Goal: Download file/media

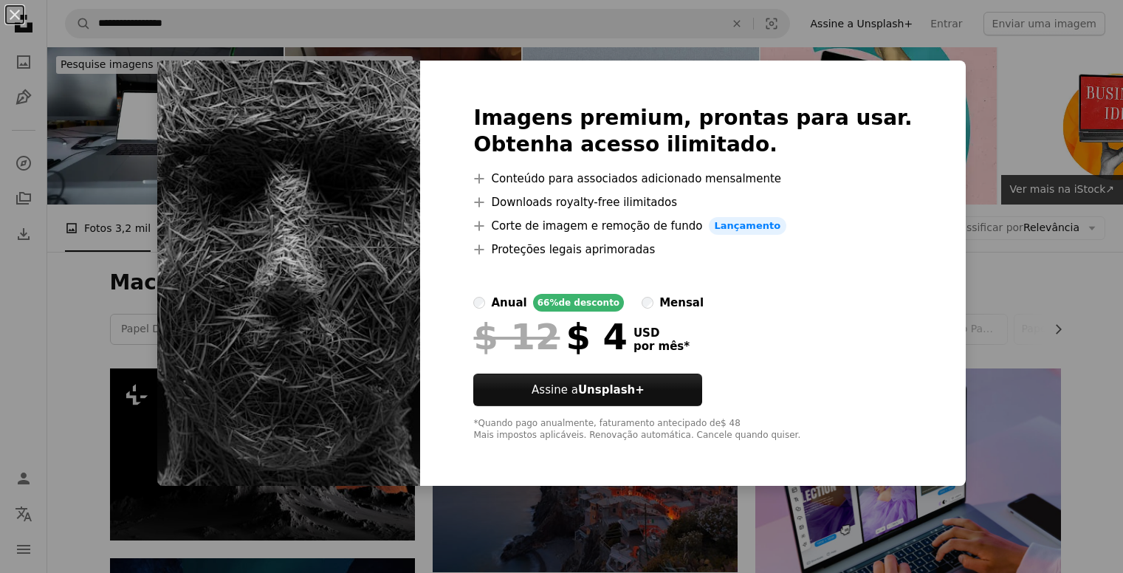
scroll to position [436, 0]
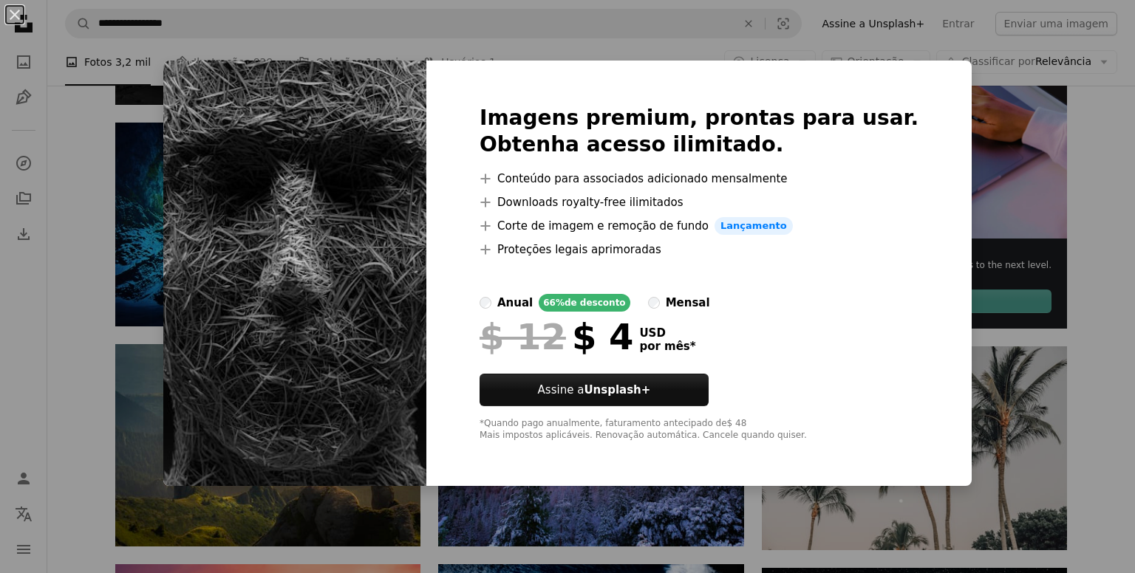
click at [1091, 122] on div "An X shape Imagens premium, prontas para usar. Obtenha acesso ilimitado. A plus…" at bounding box center [567, 286] width 1135 height 573
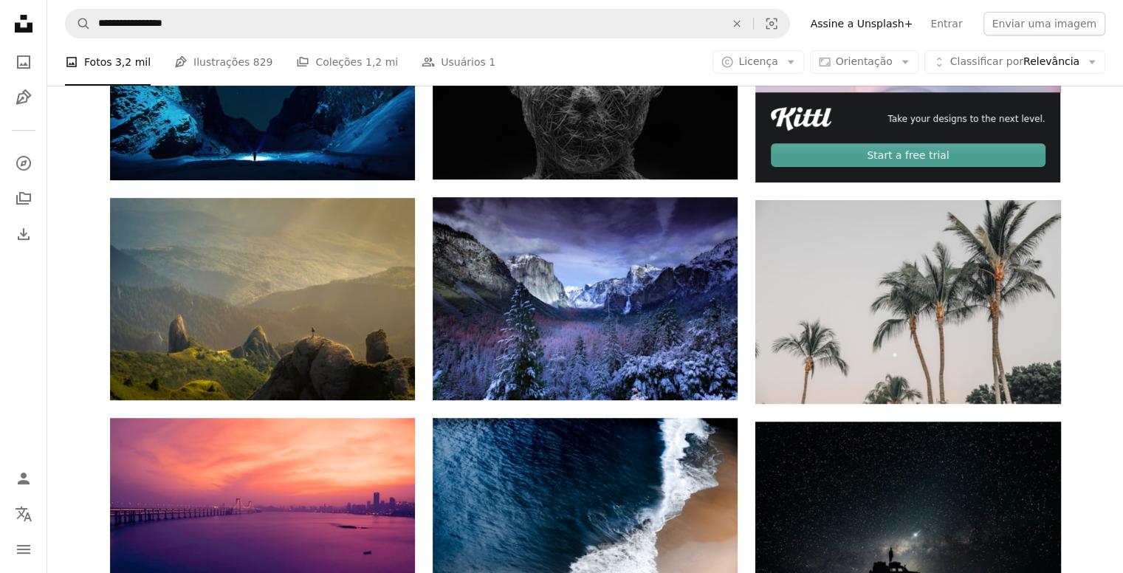
scroll to position [618, 0]
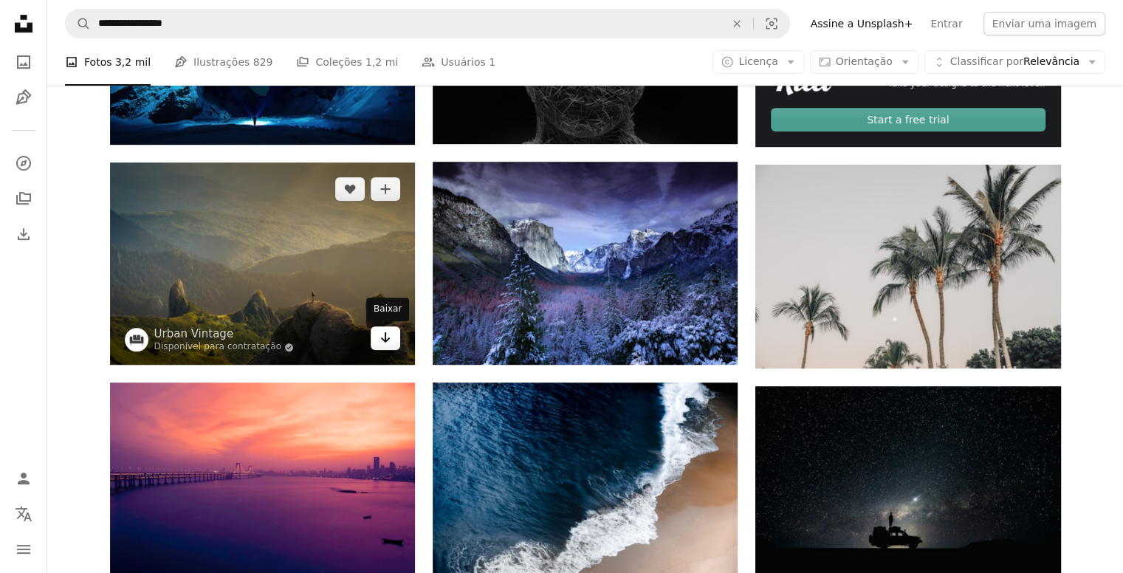
click at [387, 343] on icon "Arrow pointing down" at bounding box center [386, 338] width 12 height 18
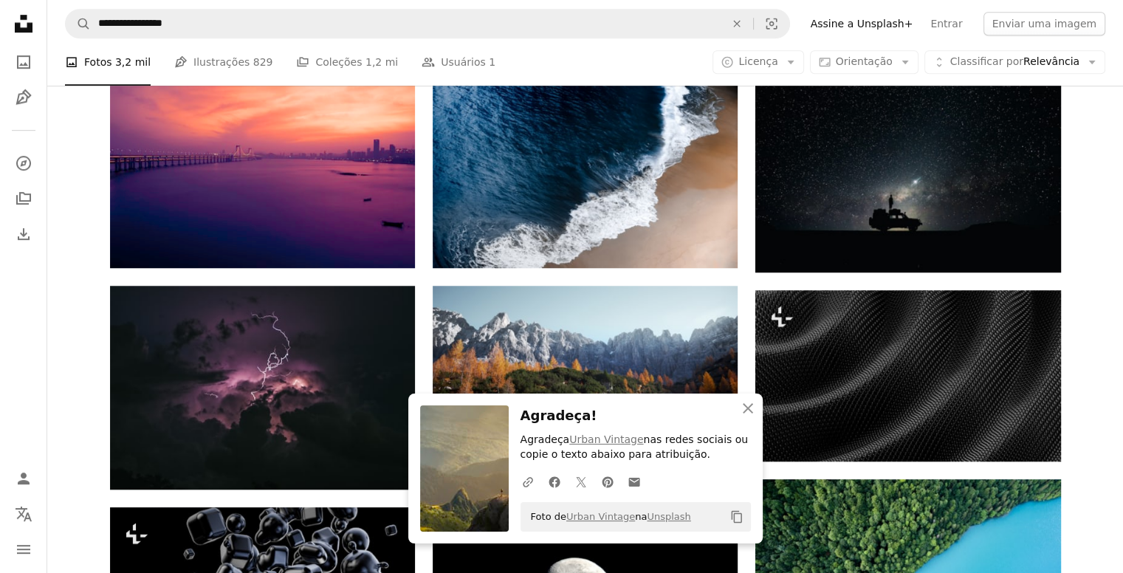
scroll to position [948, 0]
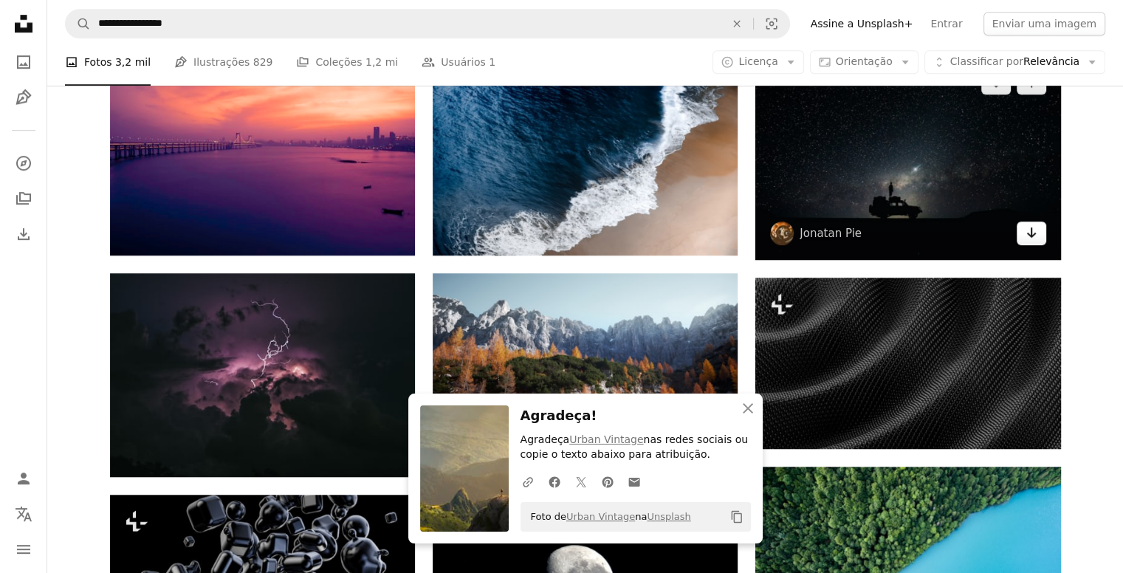
click at [1036, 233] on icon "Arrow pointing down" at bounding box center [1032, 233] width 12 height 18
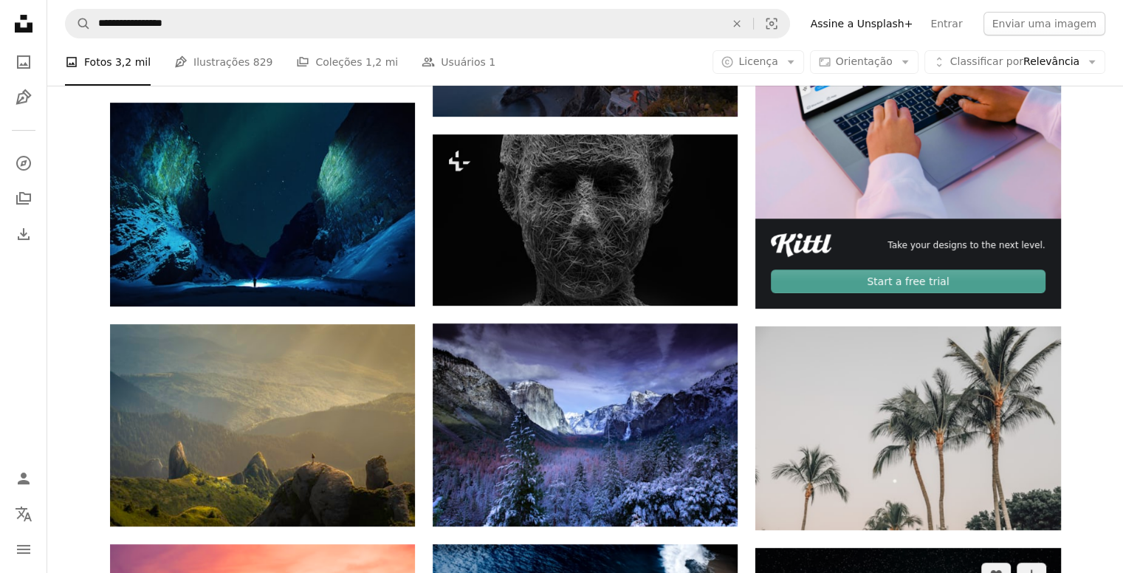
scroll to position [0, 0]
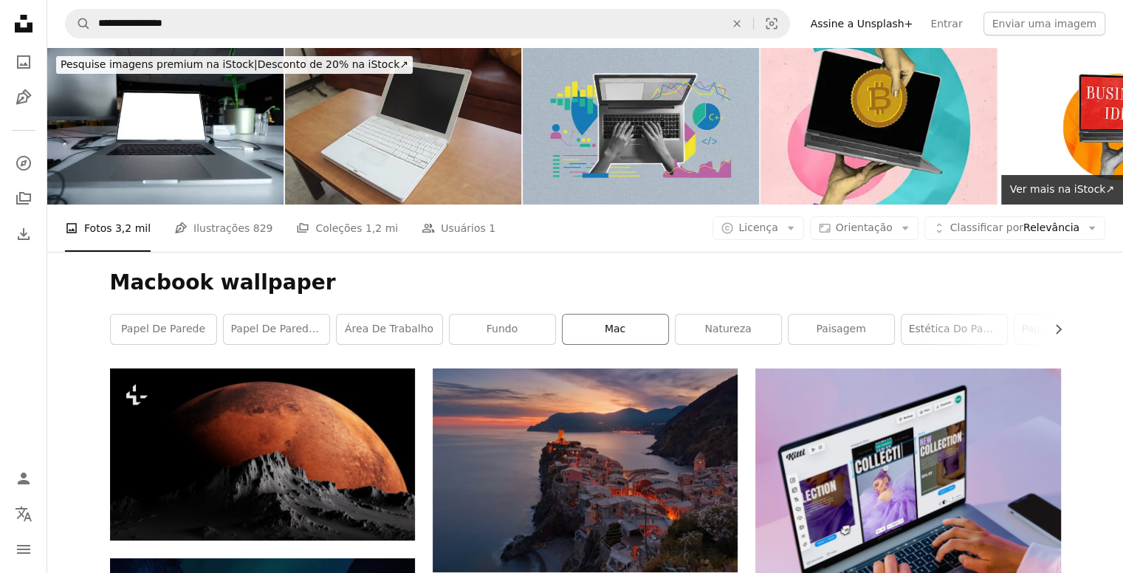
click at [579, 329] on link "Mac" at bounding box center [616, 330] width 106 height 30
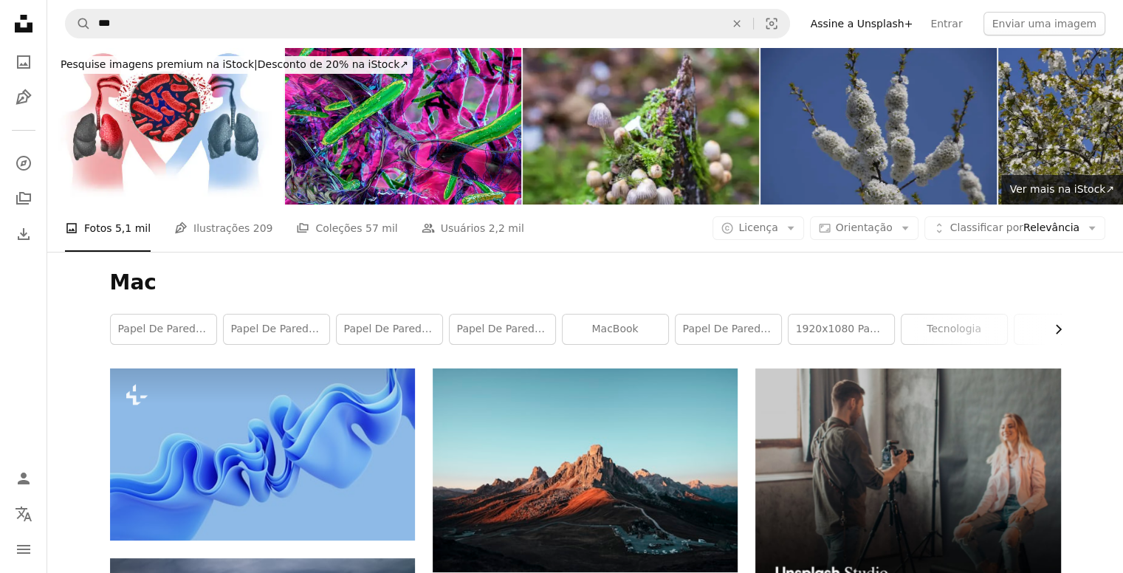
click at [1059, 328] on icon "button" at bounding box center [1059, 330] width 6 height 10
click at [991, 329] on link "computador" at bounding box center [1008, 330] width 106 height 30
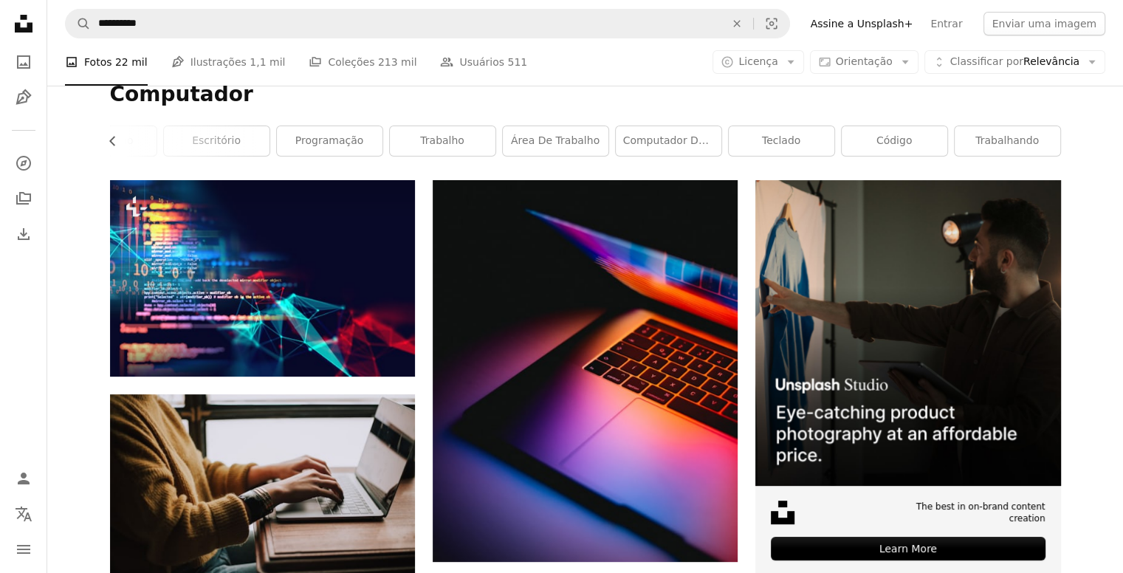
scroll to position [81, 0]
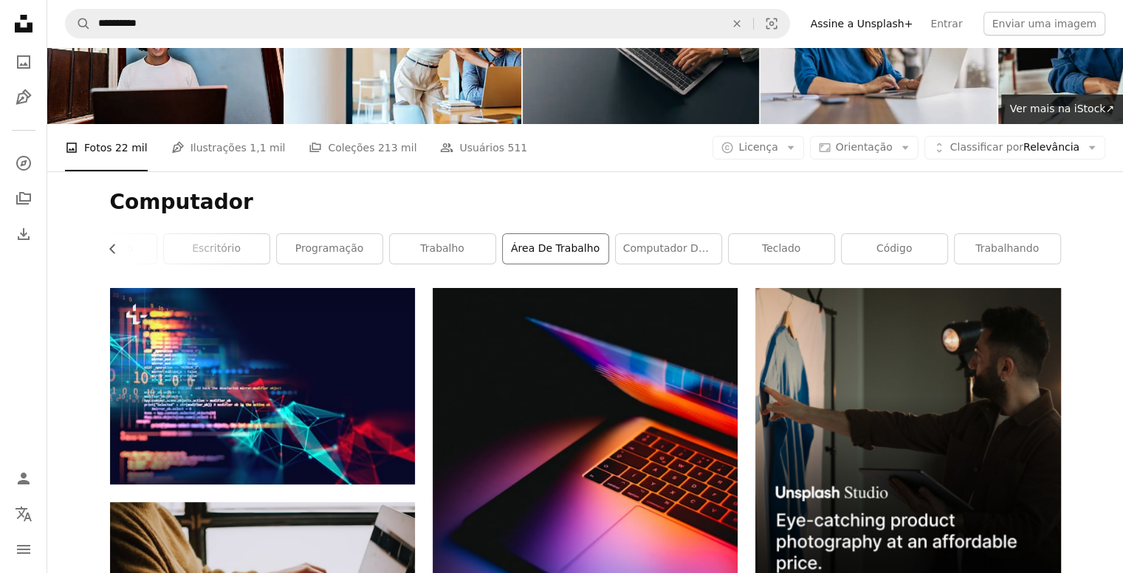
click at [561, 252] on link "área de trabalho" at bounding box center [556, 249] width 106 height 30
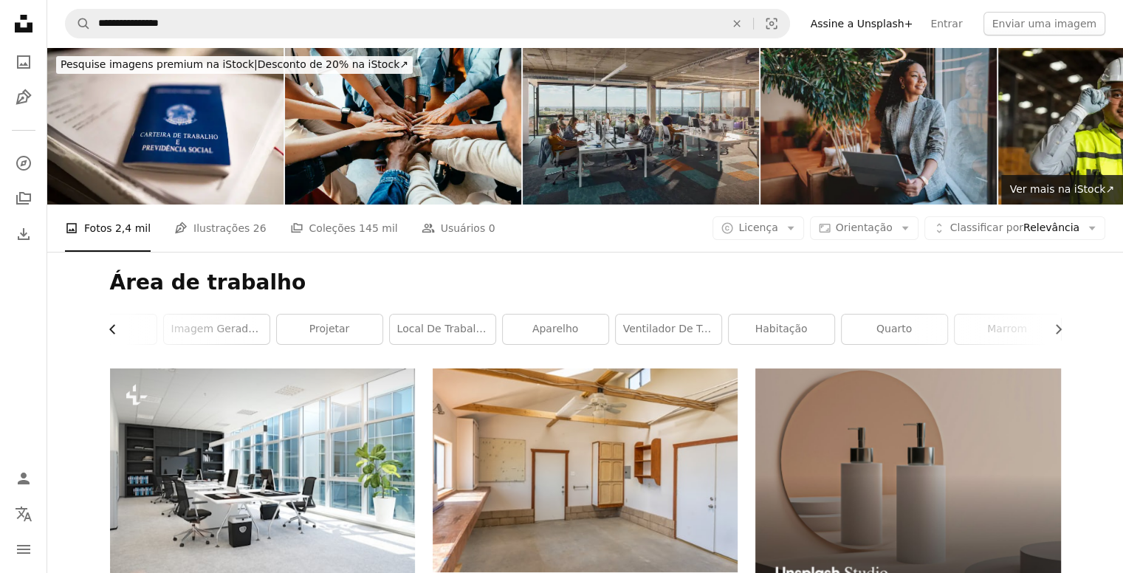
click at [114, 329] on icon "Chevron left" at bounding box center [113, 329] width 15 height 15
click at [114, 329] on link "mesa" at bounding box center [164, 330] width 106 height 30
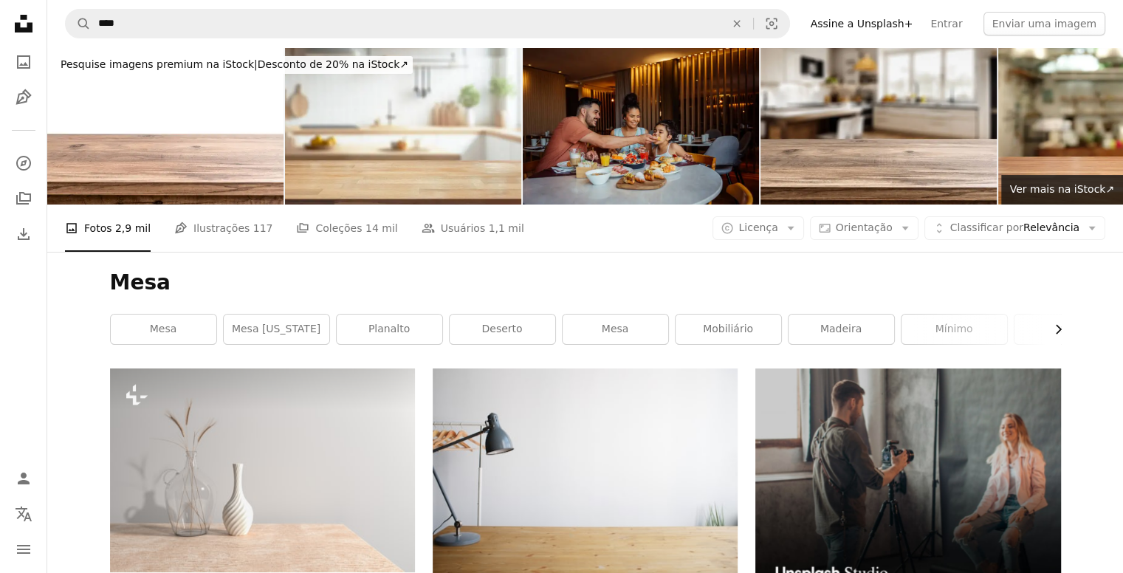
click at [1052, 326] on icon "Chevron right" at bounding box center [1058, 329] width 15 height 15
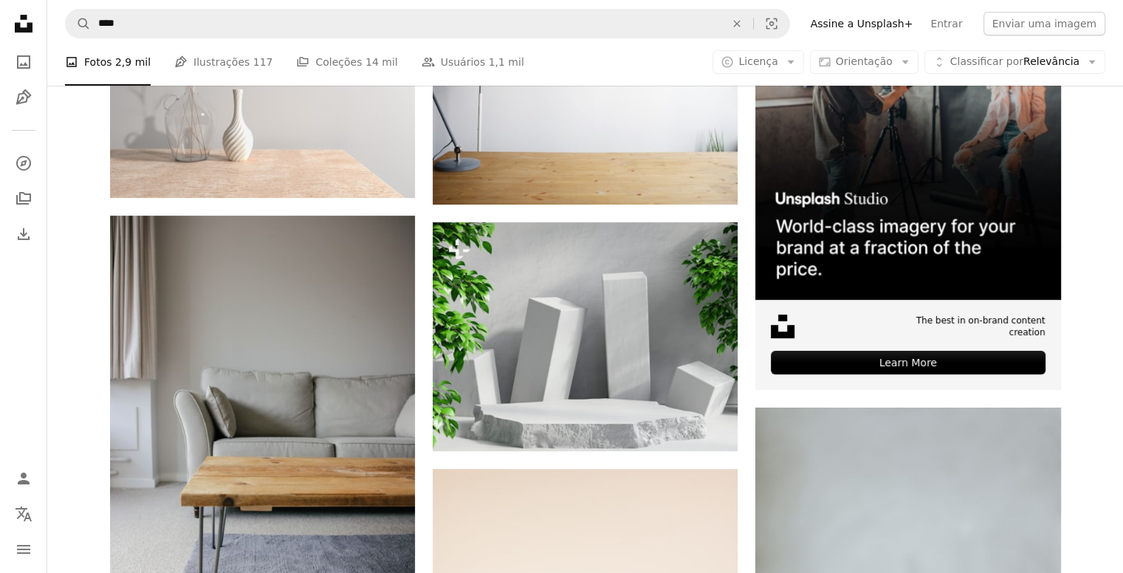
scroll to position [405, 0]
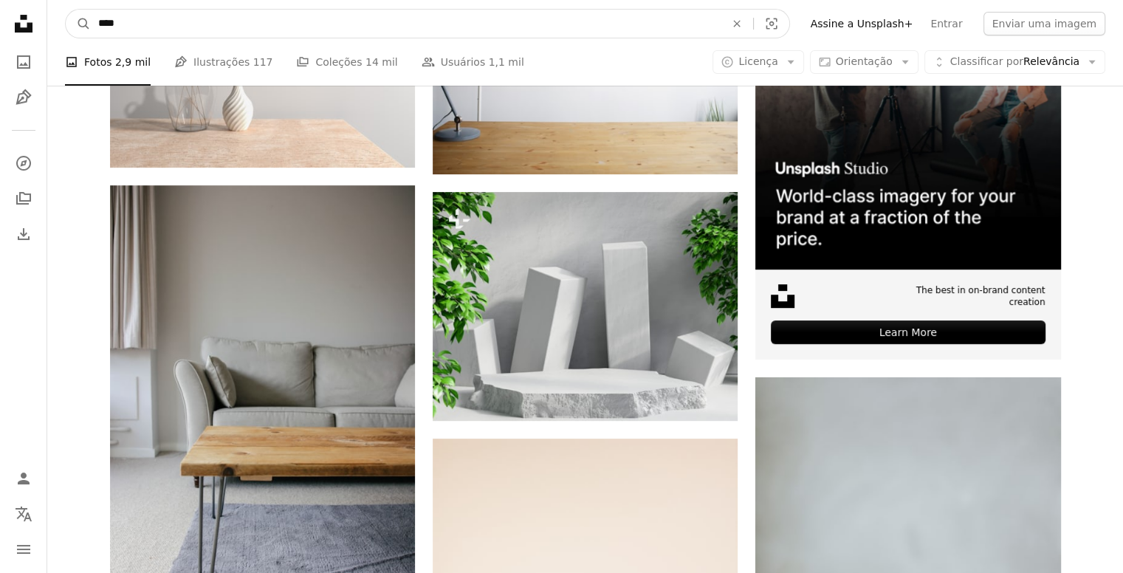
click at [508, 21] on input "****" at bounding box center [406, 24] width 630 height 28
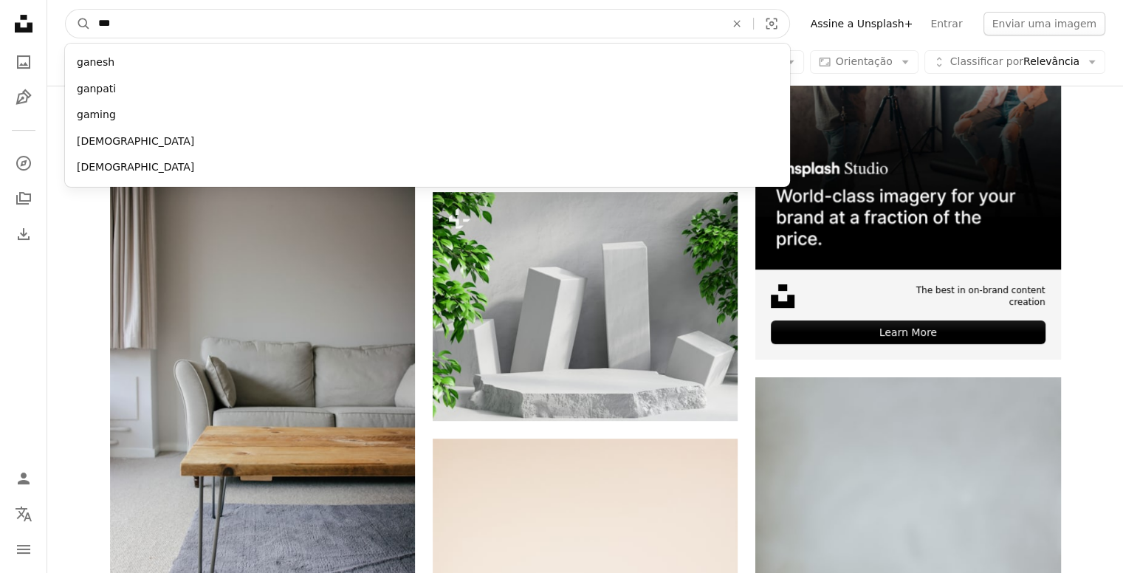
type input "****"
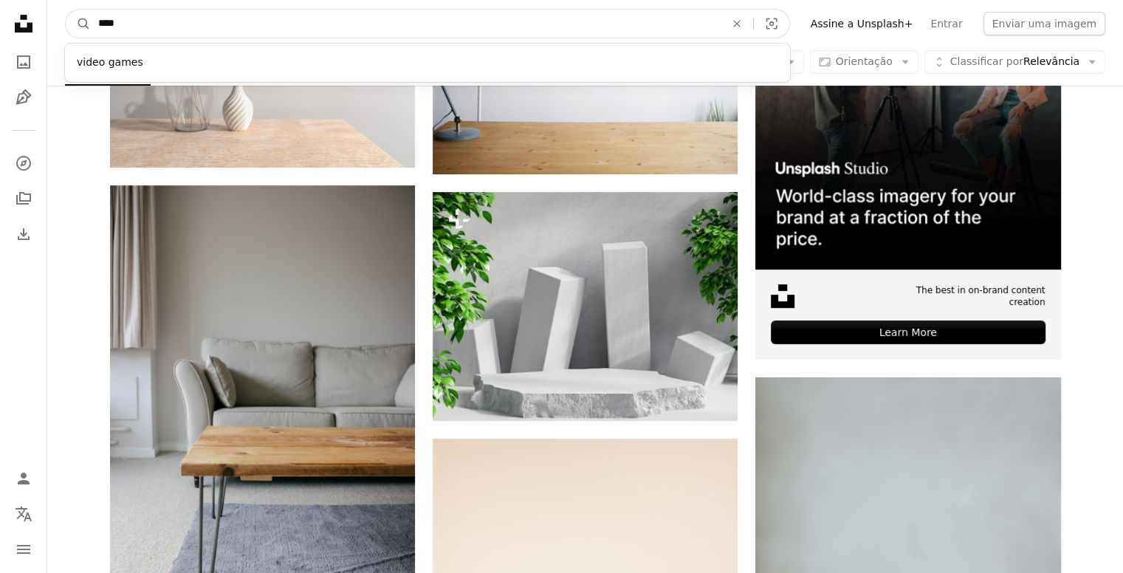
click button "A magnifying glass" at bounding box center [78, 24] width 25 height 28
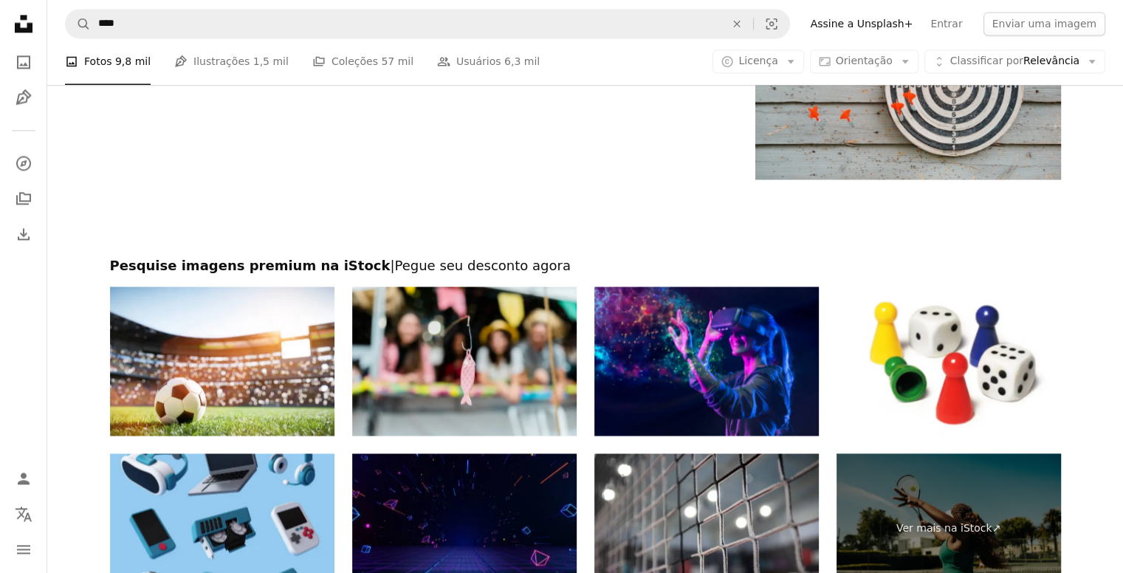
scroll to position [2409, 0]
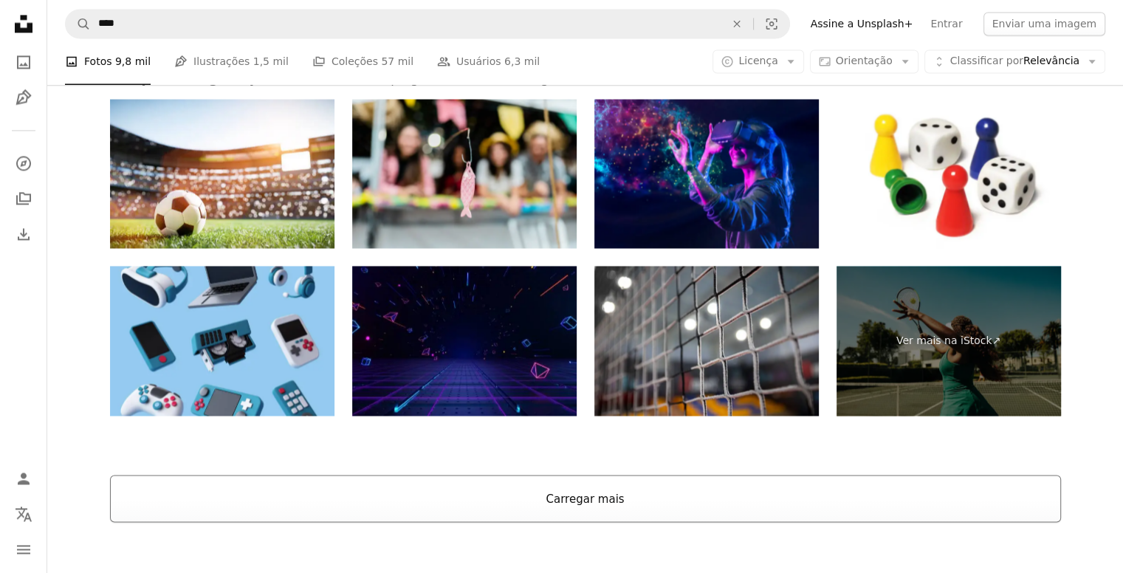
click at [926, 503] on button "Carregar mais" at bounding box center [585, 498] width 951 height 47
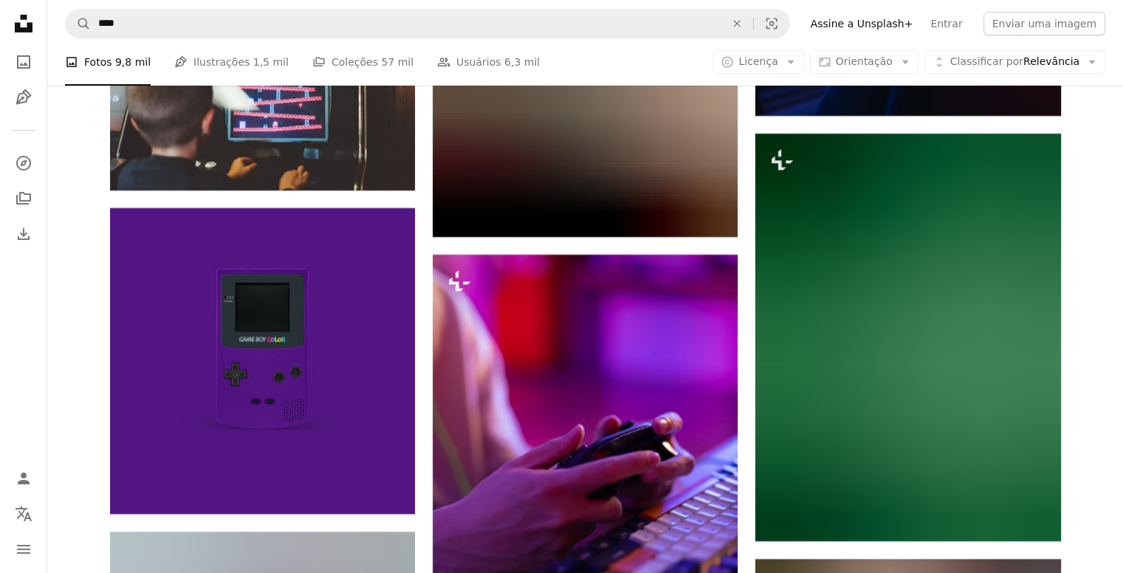
scroll to position [16578, 0]
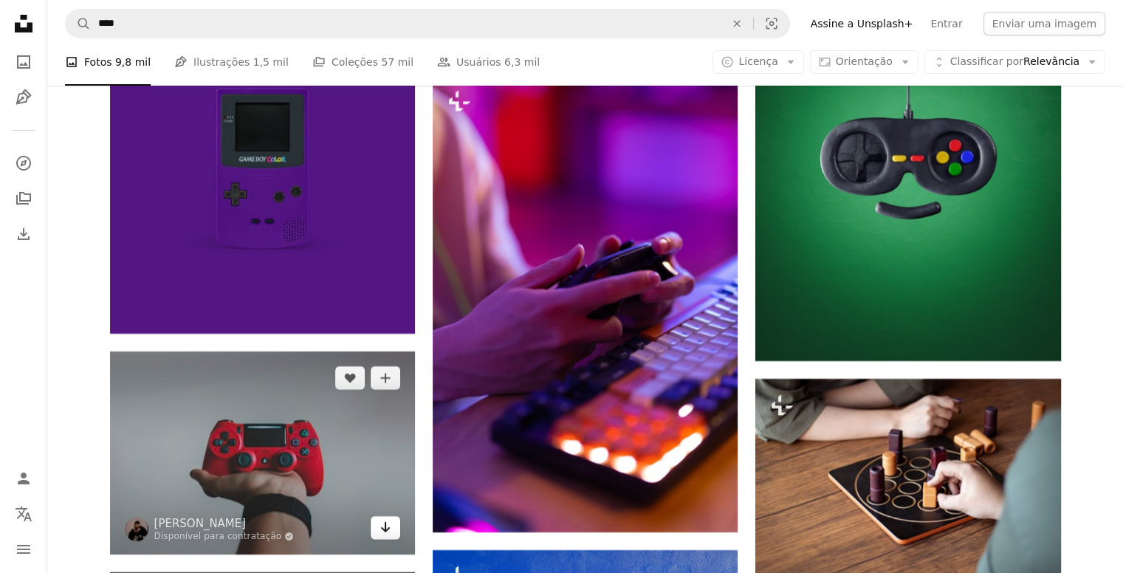
click at [382, 536] on icon "Arrow pointing down" at bounding box center [386, 528] width 12 height 18
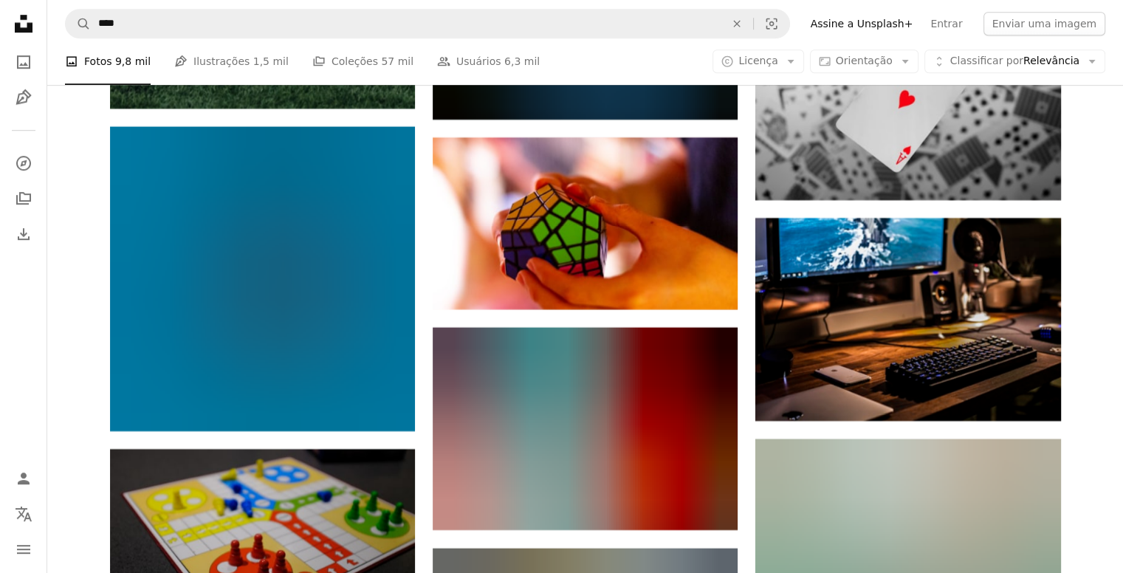
scroll to position [17902, 0]
